Goal: Check status: Check status

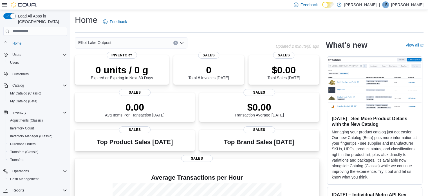
click at [104, 176] on h4 "Average Transactions per Hour" at bounding box center [196, 177] width 235 height 7
